Goal: Download file/media

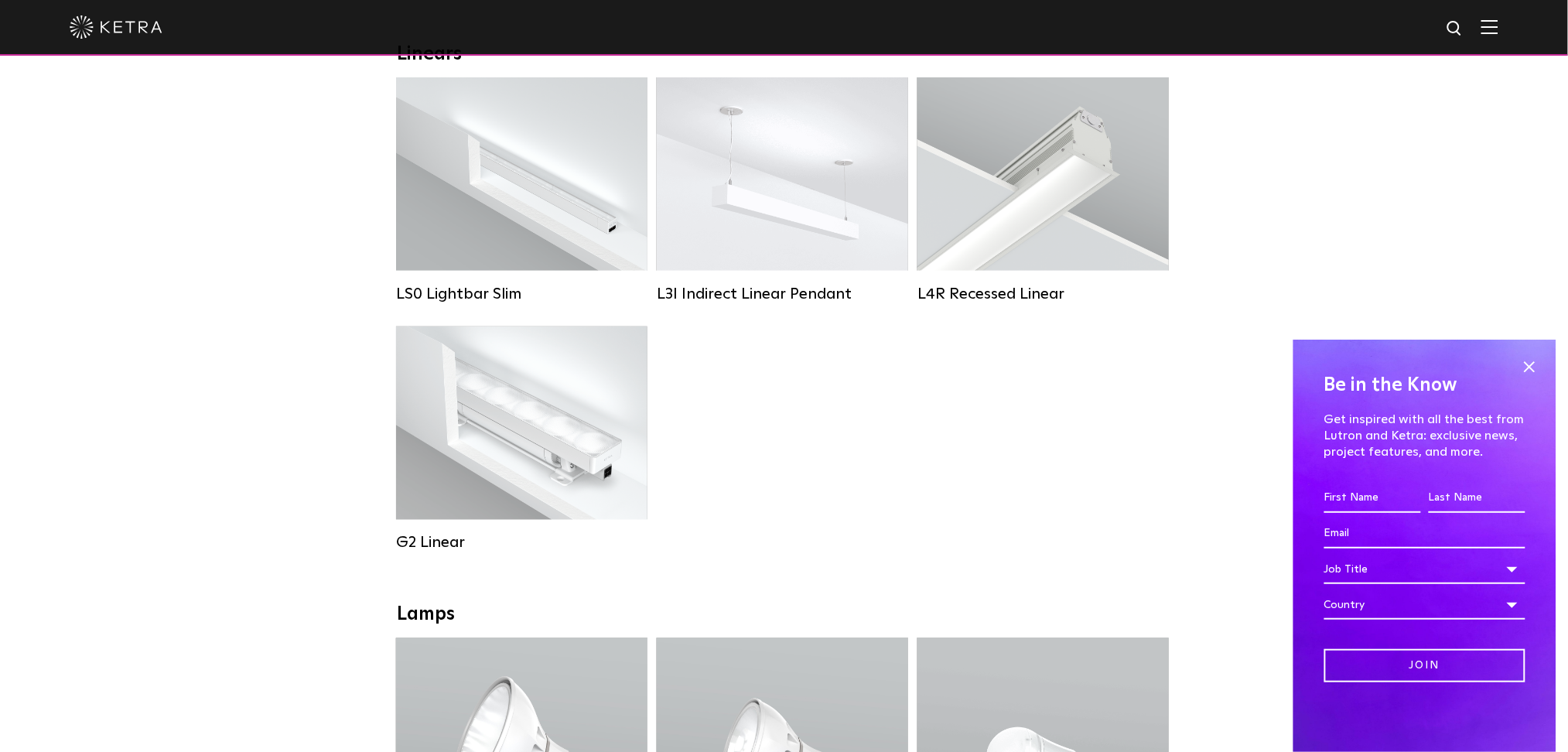
scroll to position [619, 0]
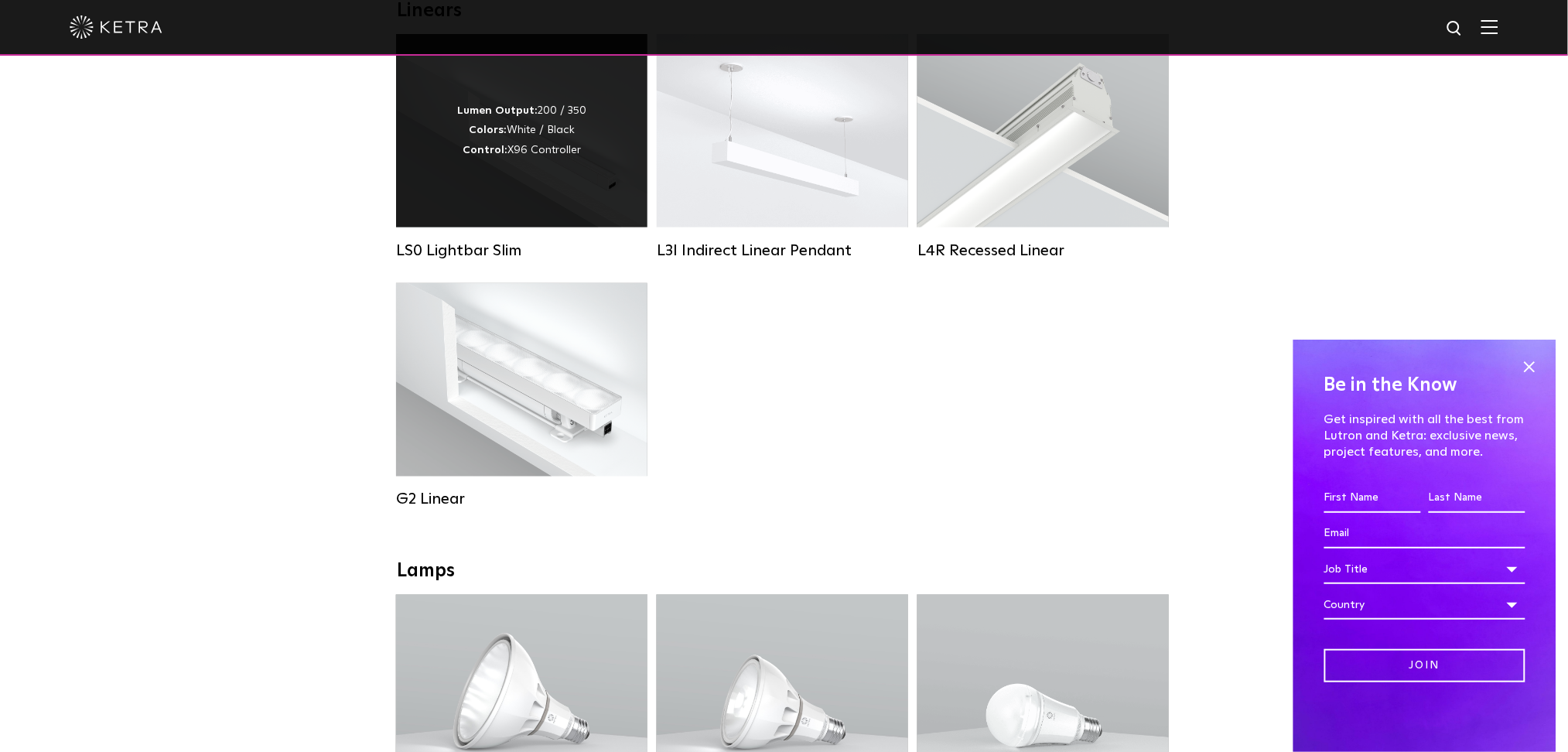
click at [488, 153] on strong "Control:" at bounding box center [484, 149] width 45 height 11
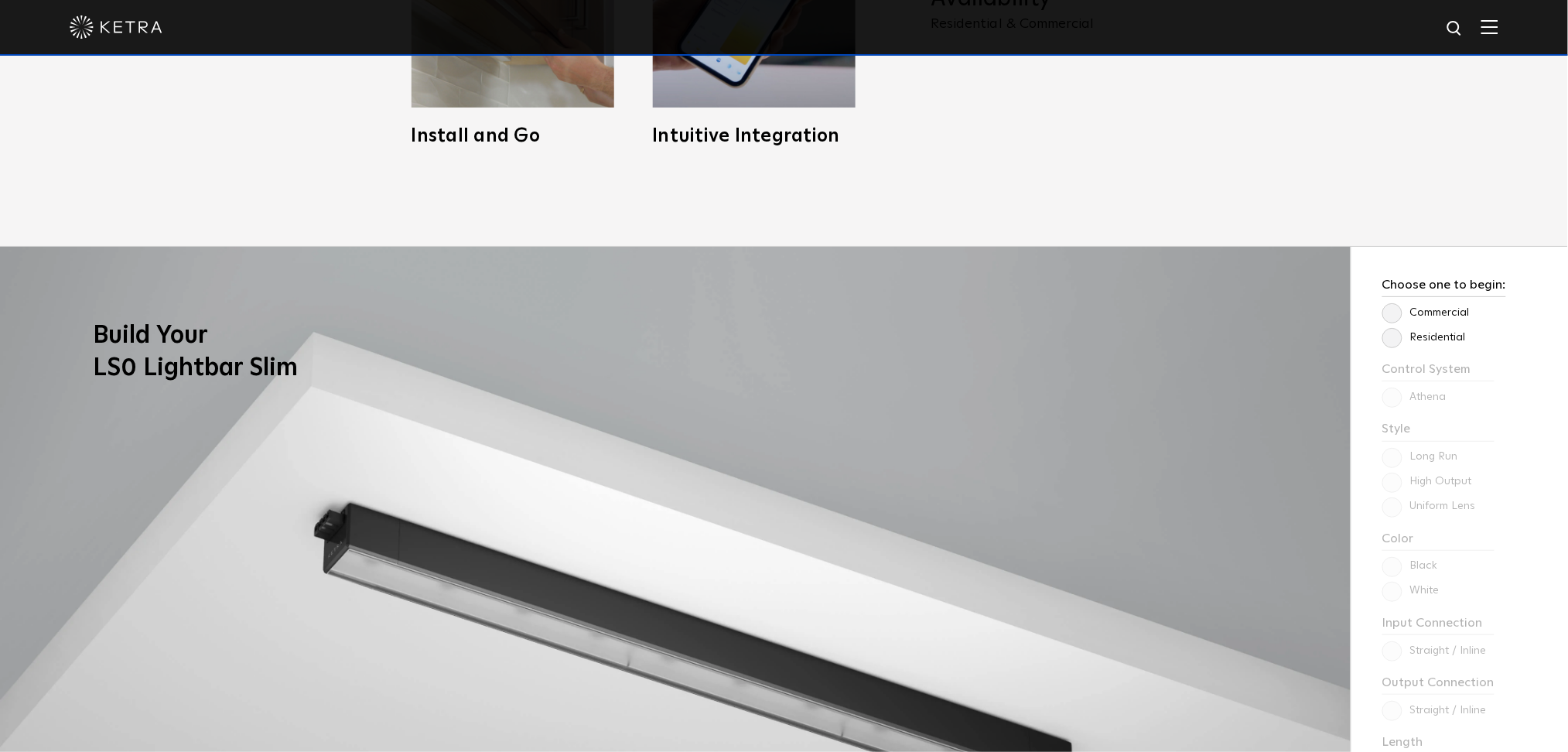
scroll to position [1134, 0]
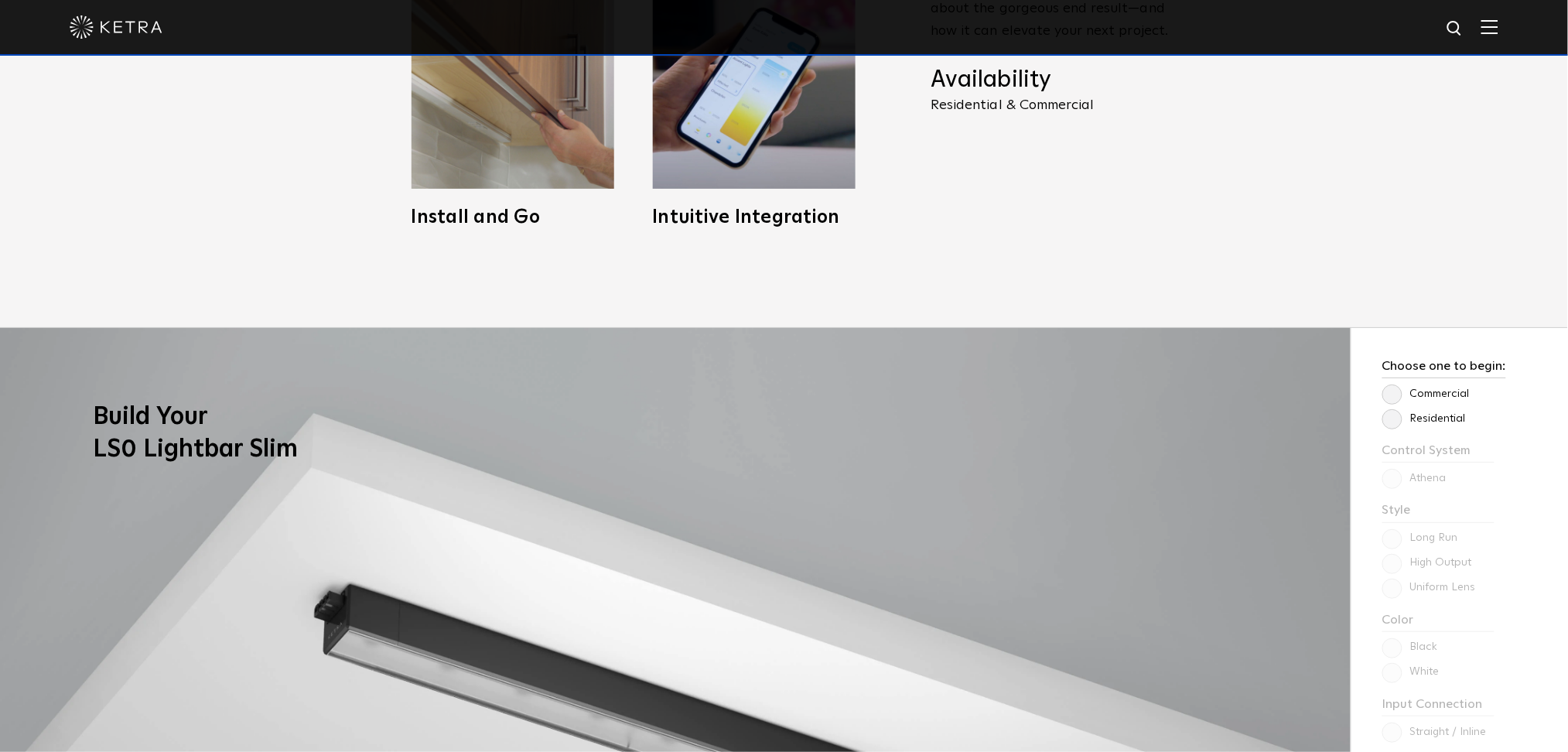
click at [1392, 424] on label "Residential" at bounding box center [1424, 419] width 84 height 13
click at [0, 0] on input "Residential" at bounding box center [0, 0] width 0 height 0
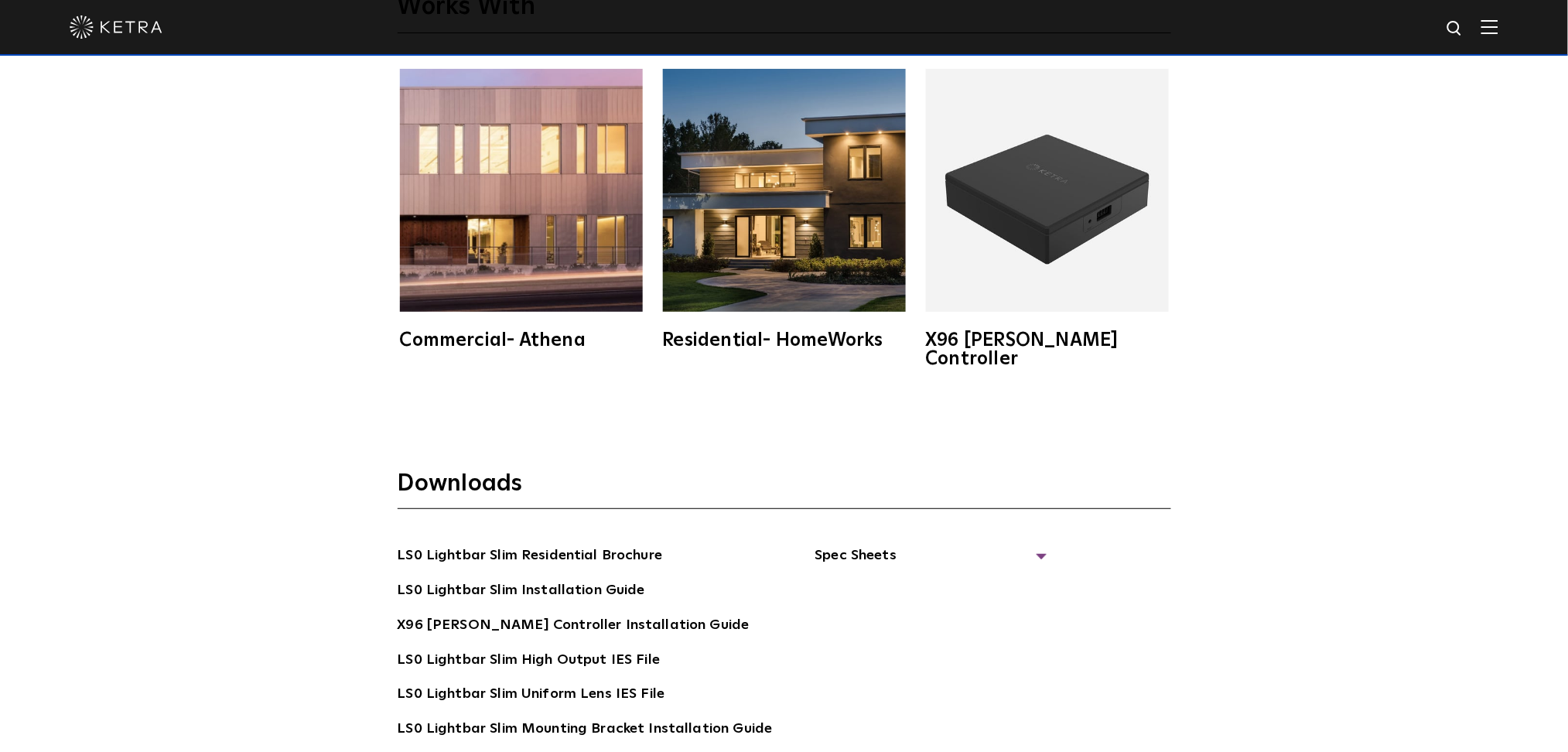
scroll to position [2990, 0]
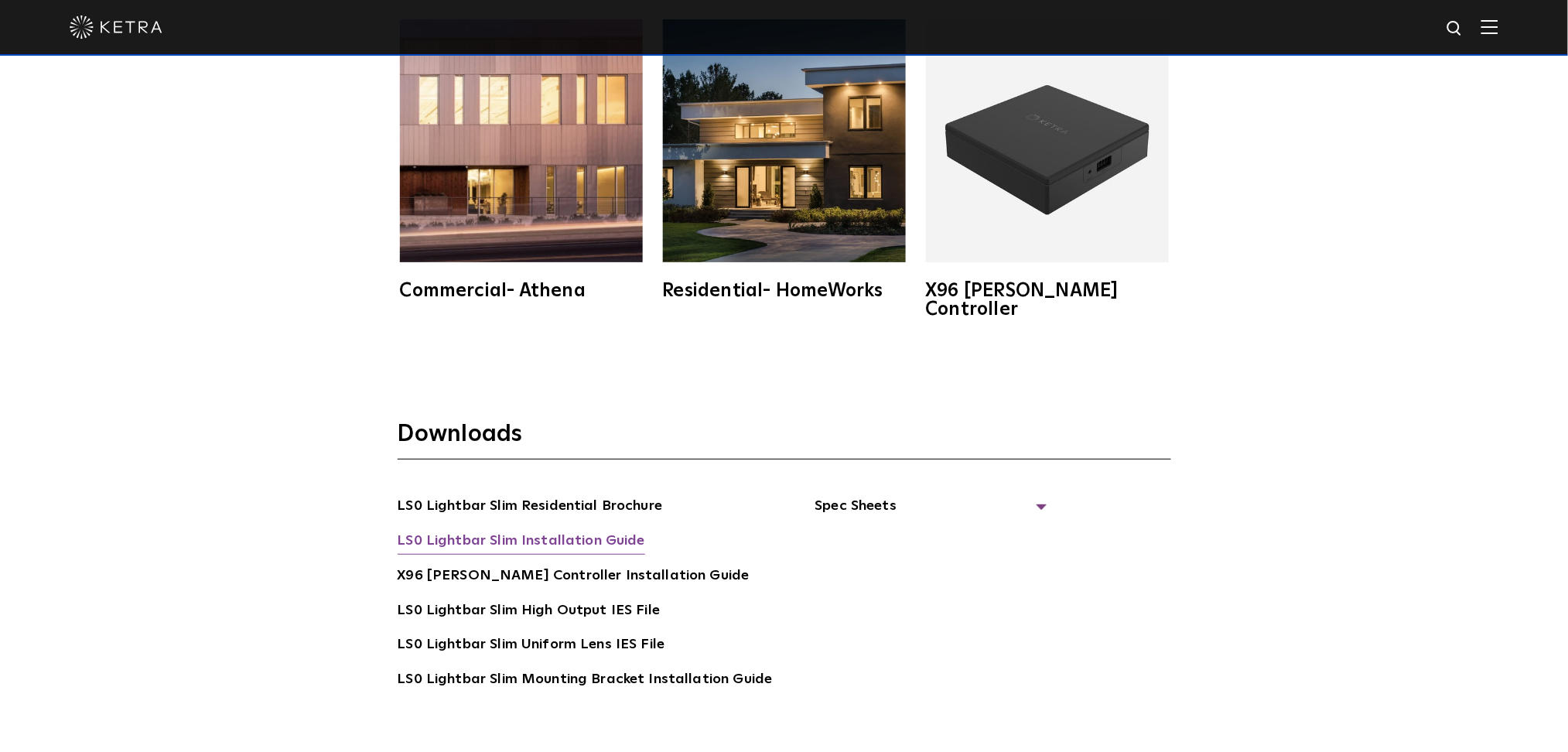
click at [467, 530] on link "LS0 Lightbar Slim Installation Guide" at bounding box center [521, 542] width 247 height 25
click at [1029, 136] on img at bounding box center [1046, 140] width 243 height 243
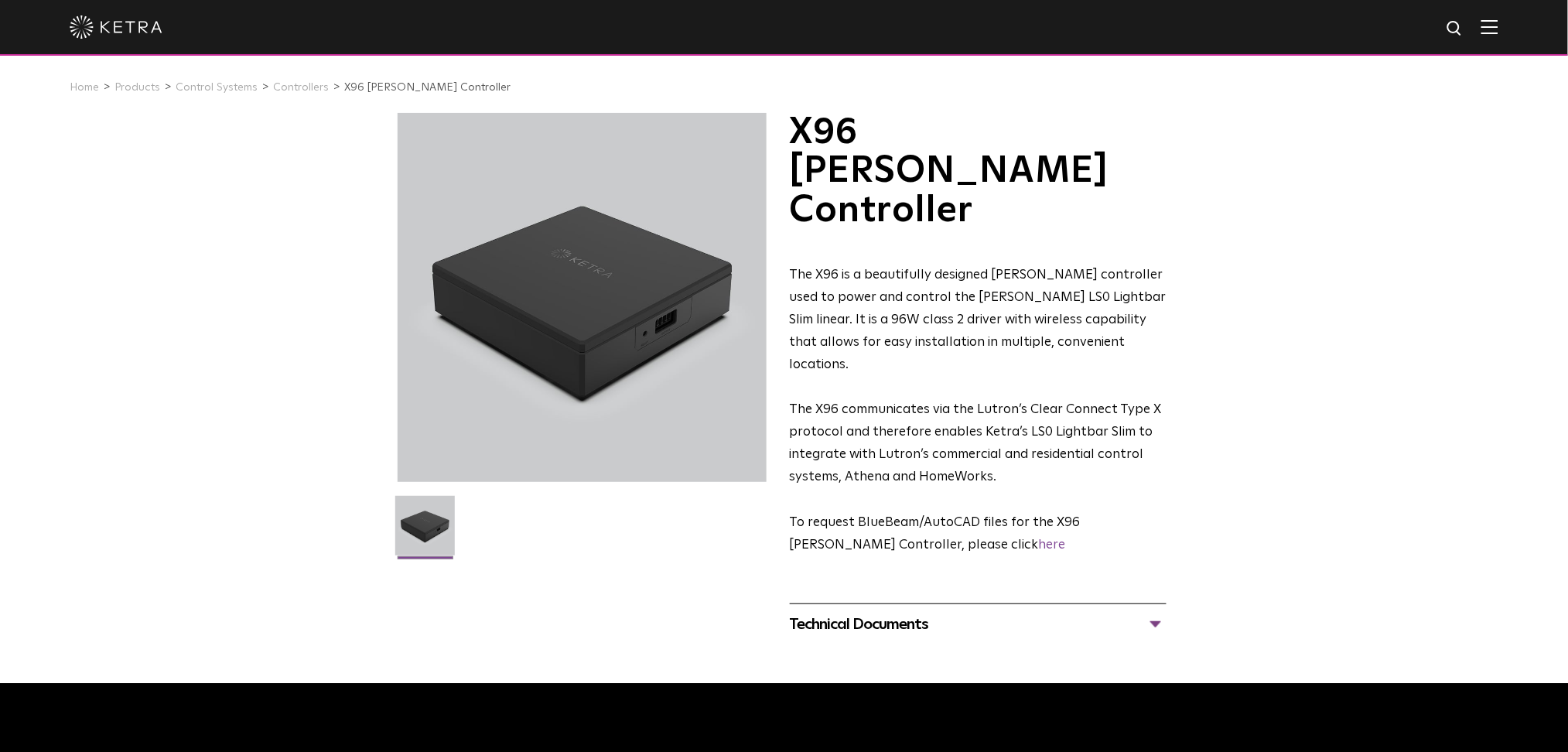
click at [1154, 612] on div "Technical Documents" at bounding box center [978, 624] width 376 height 25
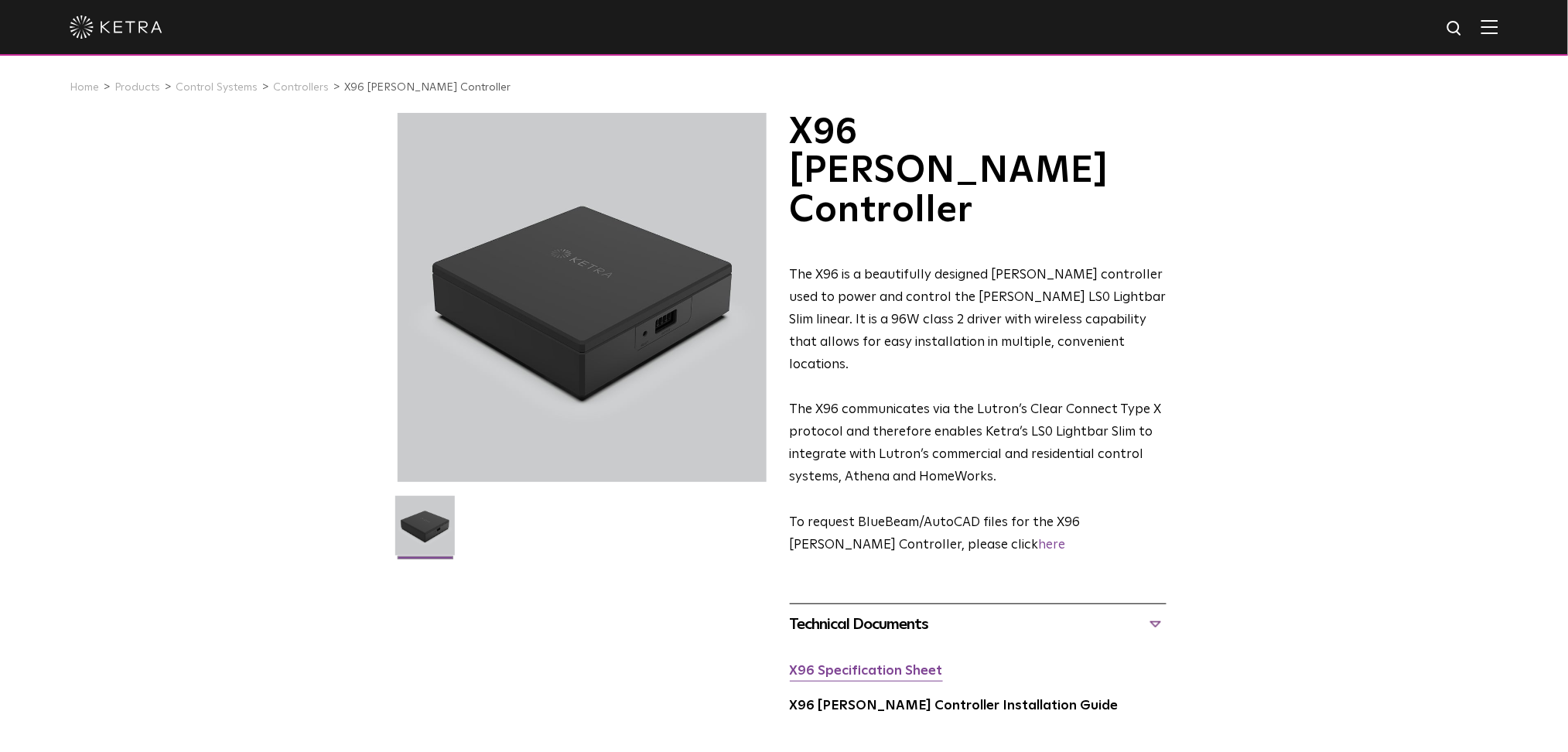
click at [824, 664] on link "X96 Specification Sheet" at bounding box center [866, 671] width 153 height 13
